Goal: Find specific page/section: Find specific page/section

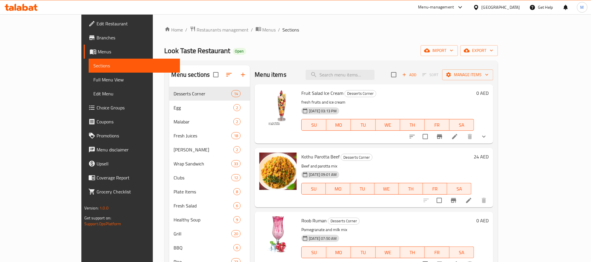
click at [502, 7] on div "[GEOGRAPHIC_DATA]" at bounding box center [501, 7] width 39 height 6
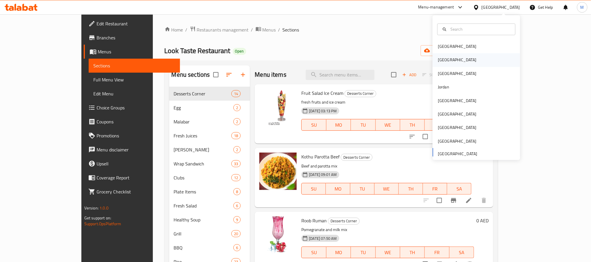
click at [439, 61] on div "Egypt" at bounding box center [457, 60] width 39 height 6
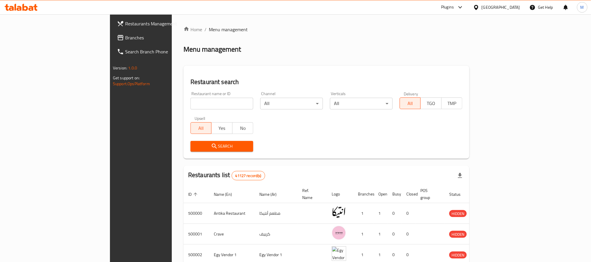
click at [191, 98] on input "search" at bounding box center [222, 104] width 63 height 12
paste input "12,086.96"
click button "Search" at bounding box center [222, 146] width 63 height 11
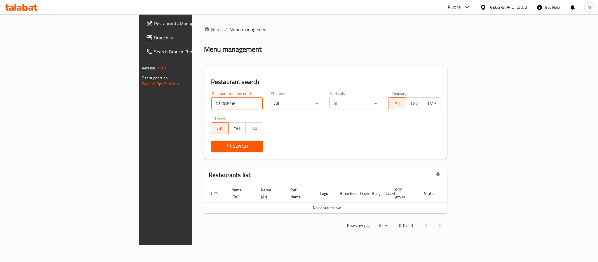
paste input "Abo Lela"
type input "Abo Lela"
click button "Search" at bounding box center [237, 146] width 52 height 11
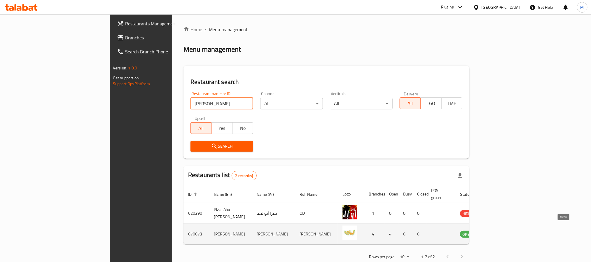
click at [498, 231] on icon "enhanced table" at bounding box center [494, 234] width 7 height 7
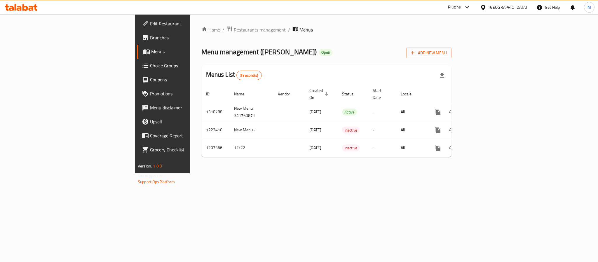
click at [252, 173] on div "Home / Restaurants management / Menus Menu management ( Abo Lela ) Open Add New…" at bounding box center [326, 93] width 273 height 159
click at [150, 37] on span "Branches" at bounding box center [190, 37] width 80 height 7
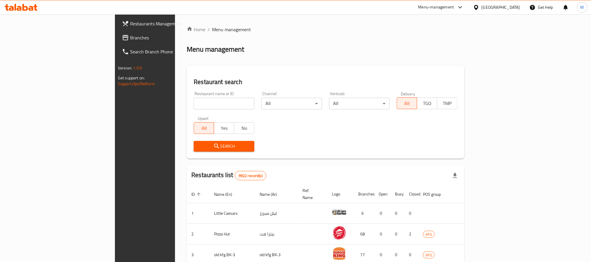
click at [194, 99] on input "search" at bounding box center [224, 104] width 61 height 12
paste input "633433"
type input "633433"
click button "Search" at bounding box center [224, 146] width 61 height 11
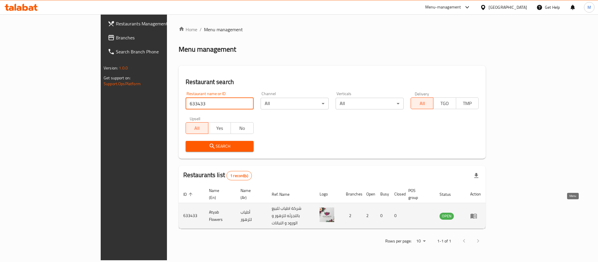
click at [477, 212] on icon "enhanced table" at bounding box center [473, 215] width 7 height 7
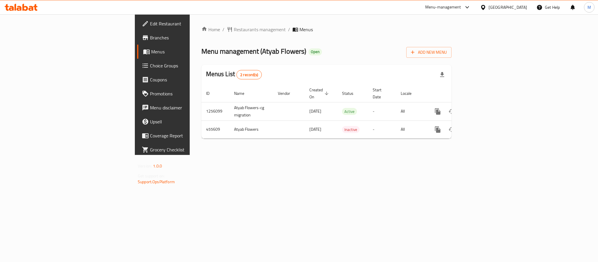
click at [150, 39] on span "Branches" at bounding box center [190, 37] width 80 height 7
